Goal: Information Seeking & Learning: Understand process/instructions

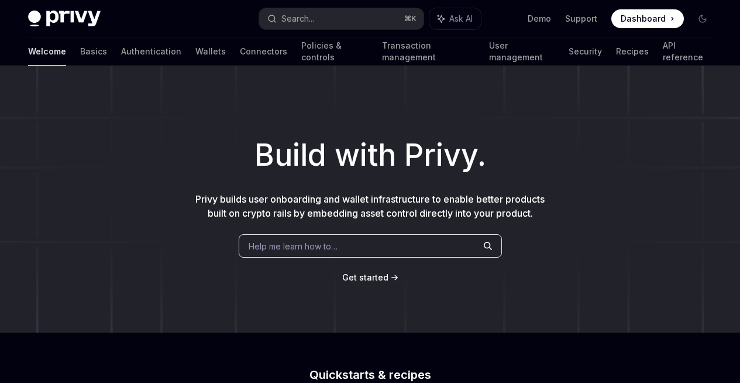
click at [168, 97] on div "Build with Privy. Privy builds user onboarding and wallet infrastructure to ena…" at bounding box center [370, 199] width 740 height 267
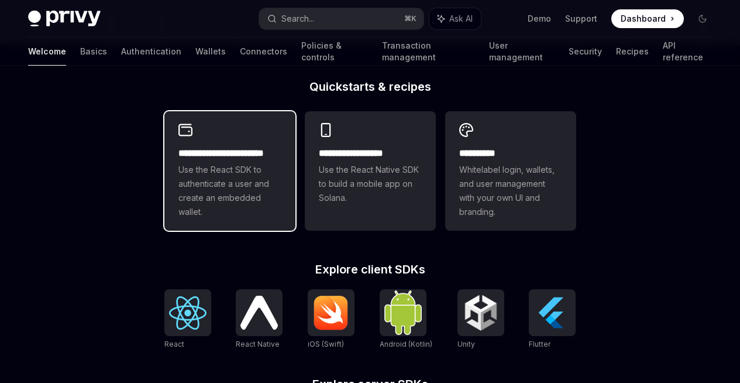
scroll to position [376, 0]
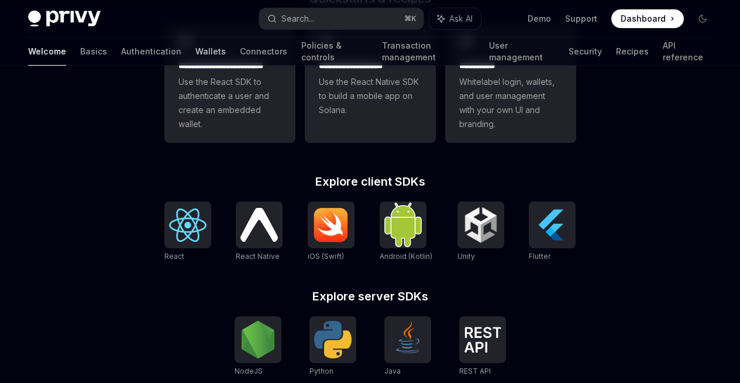
click at [195, 58] on link "Wallets" at bounding box center [210, 51] width 30 height 28
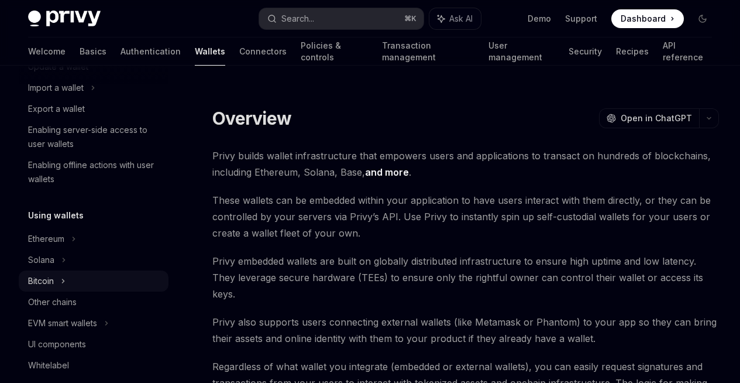
scroll to position [164, 0]
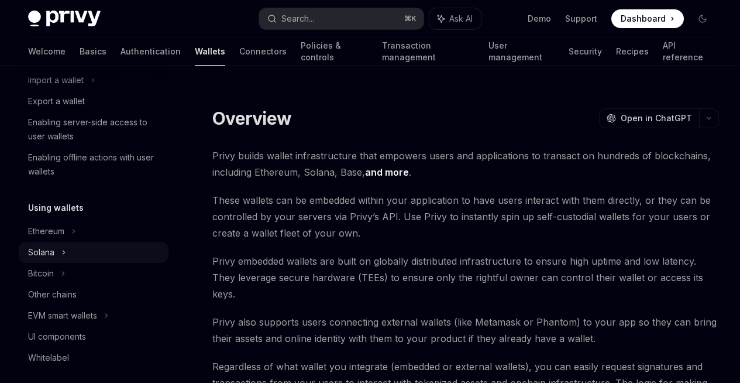
click at [51, 45] on div "Solana" at bounding box center [50, 38] width 45 height 14
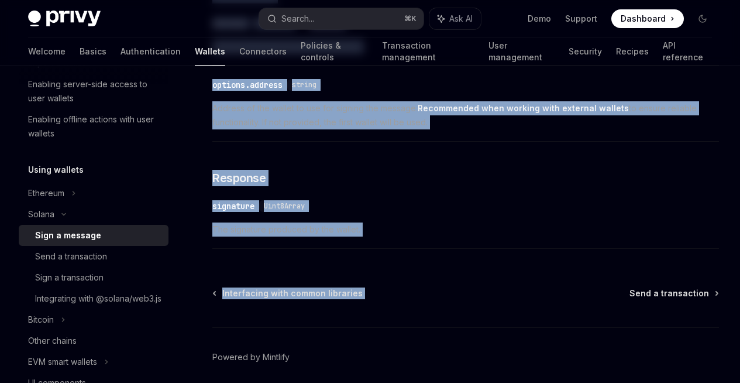
scroll to position [818, 0]
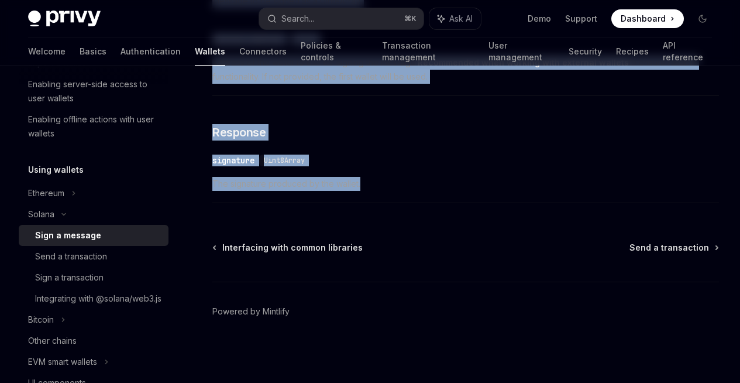
drag, startPoint x: 208, startPoint y: 116, endPoint x: 427, endPoint y: 181, distance: 229.0
copy div "Lore i dolorsi AmetCO Adip el SeddOEI TempOR Inci ut LaboREE Dolor Magna Aliqua…"
click at [98, 263] on link "Send a transaction" at bounding box center [94, 256] width 150 height 21
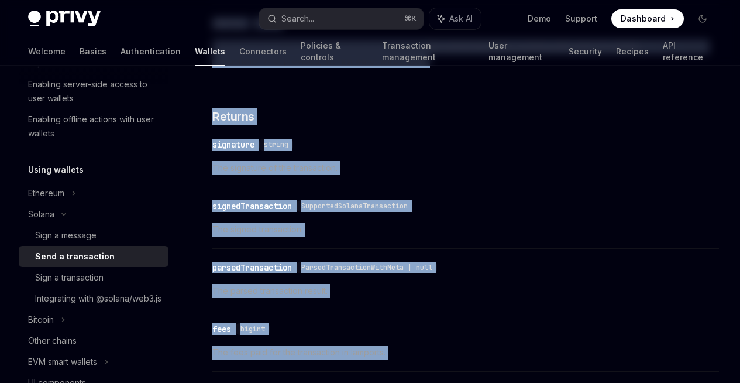
scroll to position [1654, 0]
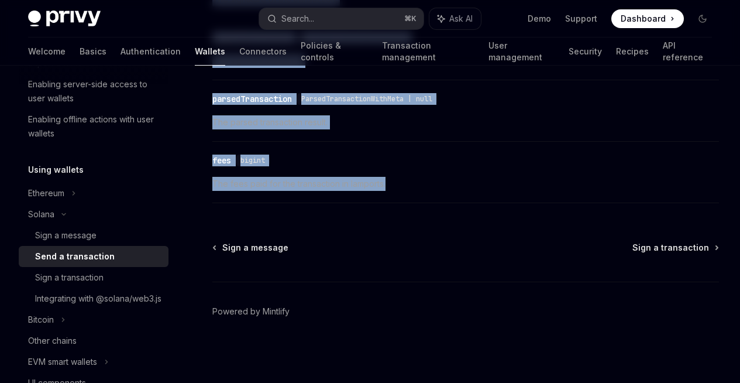
drag, startPoint x: 207, startPoint y: 119, endPoint x: 455, endPoint y: 201, distance: 261.8
copy div "Lore i dolorsitame ConsEC Adip el SeddOEI TempOR Inci ut LaboREE Do magnaal eni…"
click at [94, 285] on link "Sign a transaction" at bounding box center [94, 277] width 150 height 21
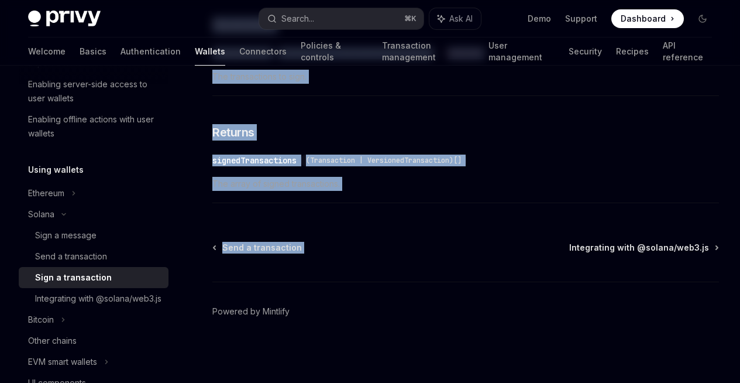
scroll to position [2041, 0]
drag, startPoint x: 213, startPoint y: 115, endPoint x: 439, endPoint y: 198, distance: 241.0
copy div "Lore i dolorsitame ConsEC Adip el SeddOEI TempOR Inci ut LaboREE Do magnaal eni…"
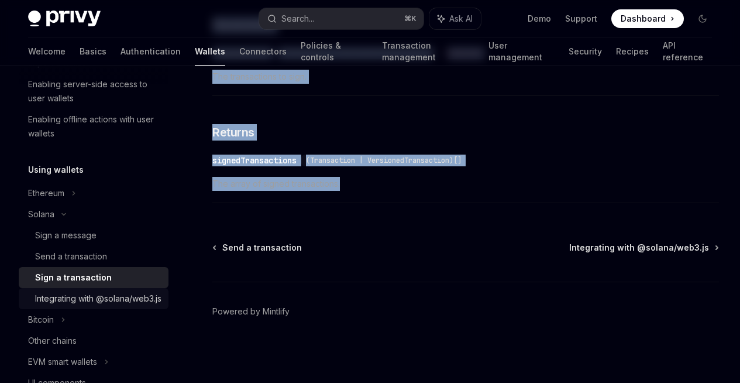
click at [96, 302] on div "Integrating with @solana/web3.js" at bounding box center [98, 298] width 126 height 14
type textarea "*"
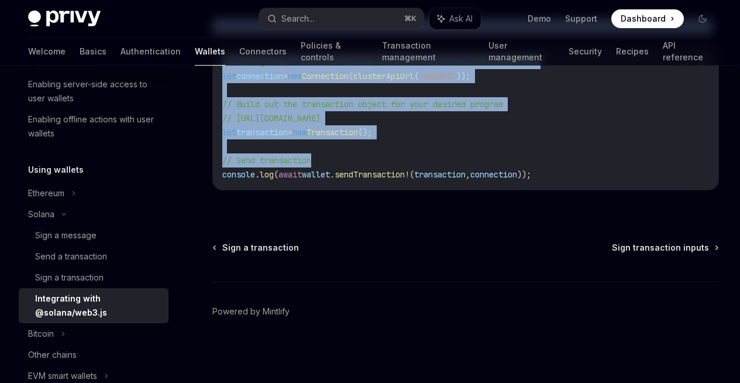
scroll to position [444, 0]
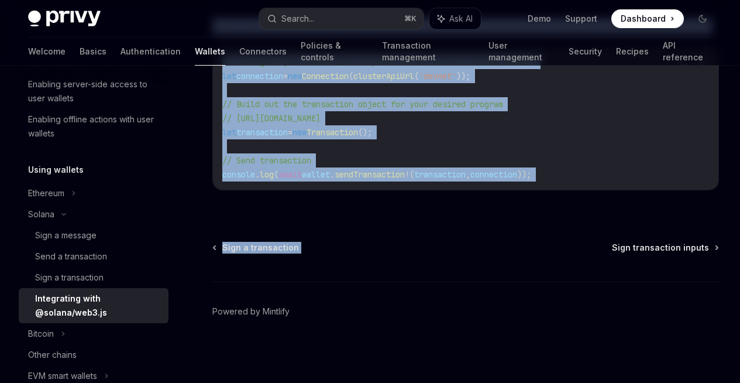
drag, startPoint x: 198, startPoint y: 112, endPoint x: 517, endPoint y: 210, distance: 333.1
click at [517, 210] on div "Solana Integrating with @solana/web3.js OpenAI Open in ChatGPT OpenAI Open in C…" at bounding box center [370, 42] width 703 height 682
copy div "Loremipsumd sita @consec/adi0.el SeddOE Temp in UtlaBOR EtdoLO Magn al EnimADM …"
